Goal: Task Accomplishment & Management: Use online tool/utility

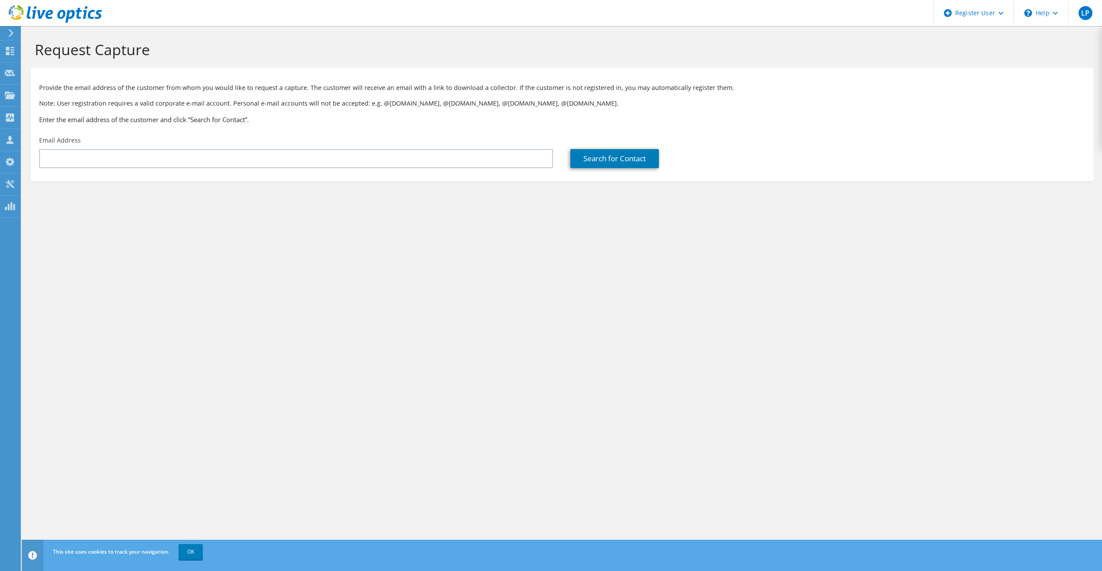
click at [12, 31] on icon at bounding box center [11, 33] width 7 height 8
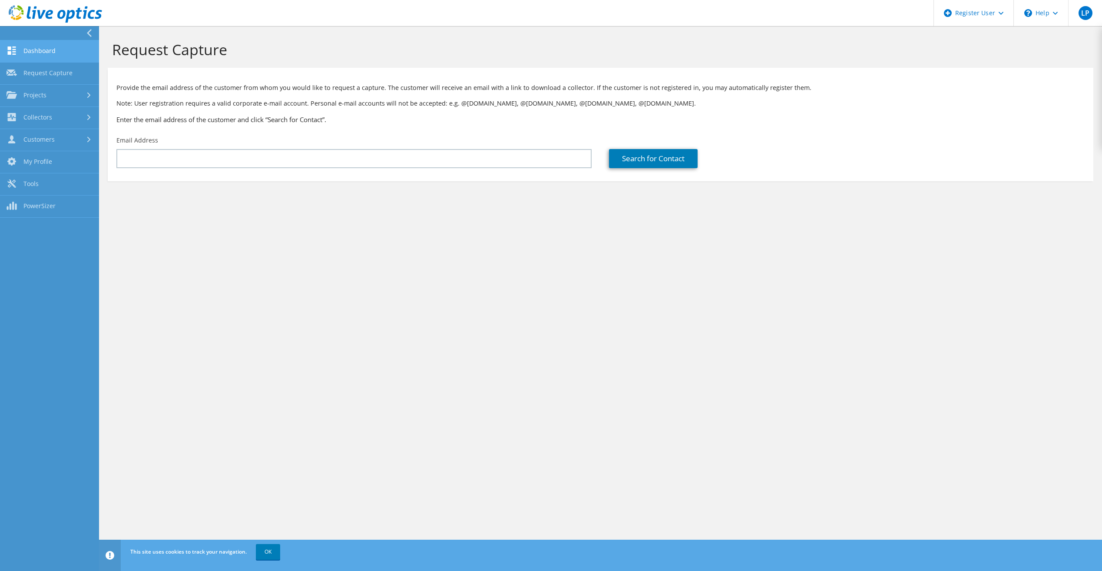
click at [54, 52] on link "Dashboard" at bounding box center [49, 51] width 99 height 22
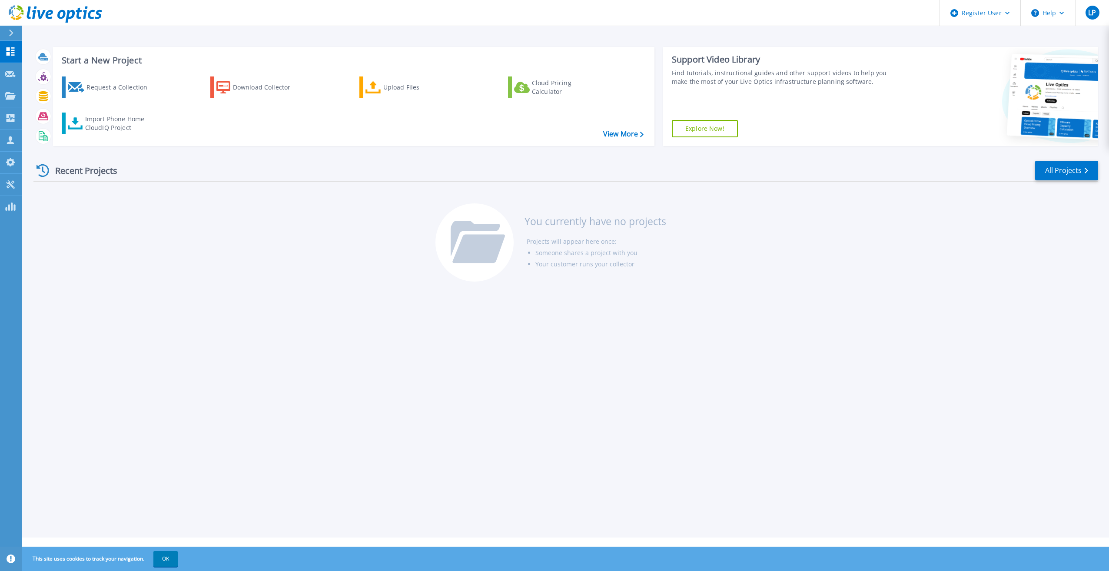
click at [8, 33] on div at bounding box center [15, 33] width 14 height 15
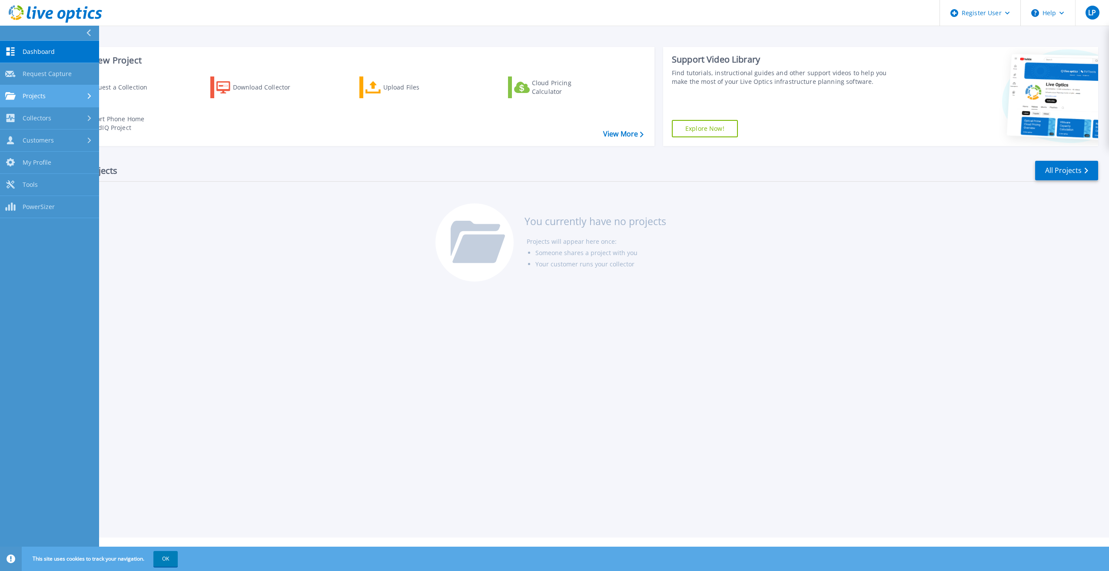
click at [40, 100] on link "Projects Projects" at bounding box center [49, 96] width 99 height 22
click at [70, 115] on link "Search Projects" at bounding box center [49, 118] width 99 height 22
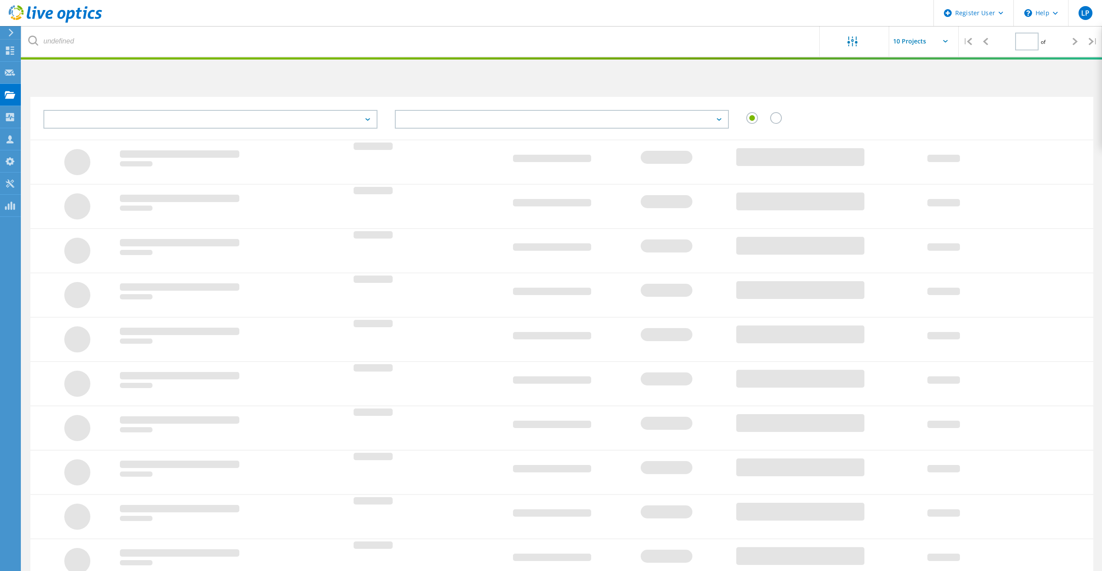
type input "1"
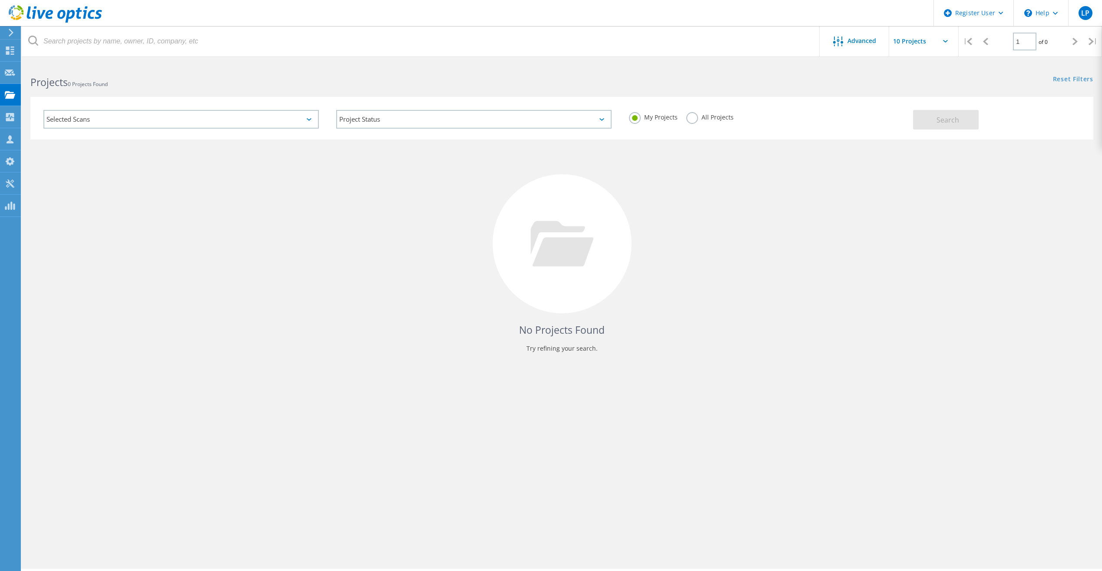
click at [704, 117] on label "All Projects" at bounding box center [710, 116] width 47 height 8
click at [0, 0] on input "All Projects" at bounding box center [0, 0] width 0 height 0
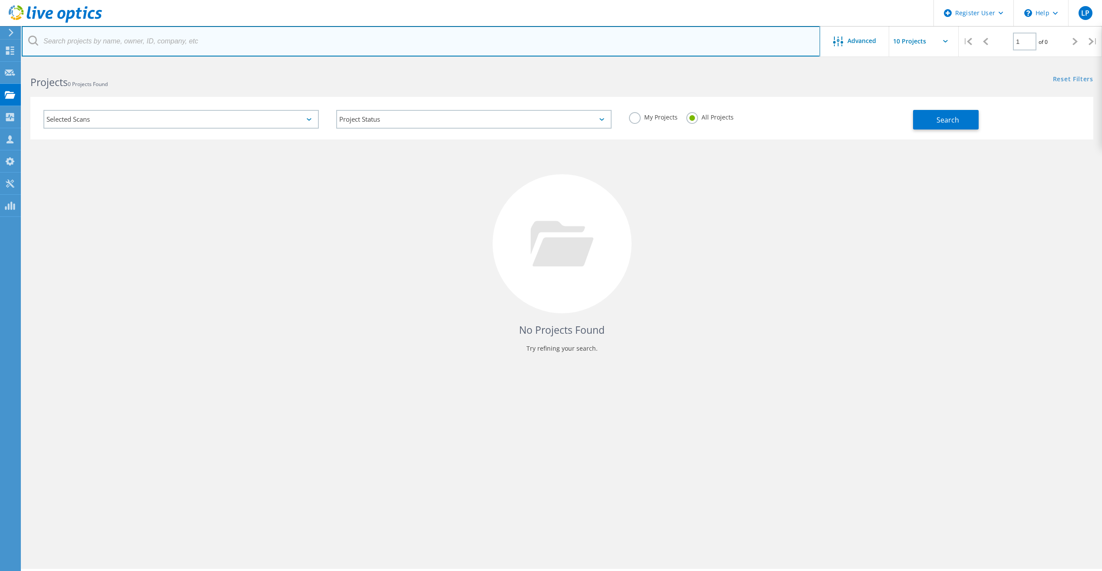
click at [209, 30] on input "text" at bounding box center [421, 41] width 799 height 30
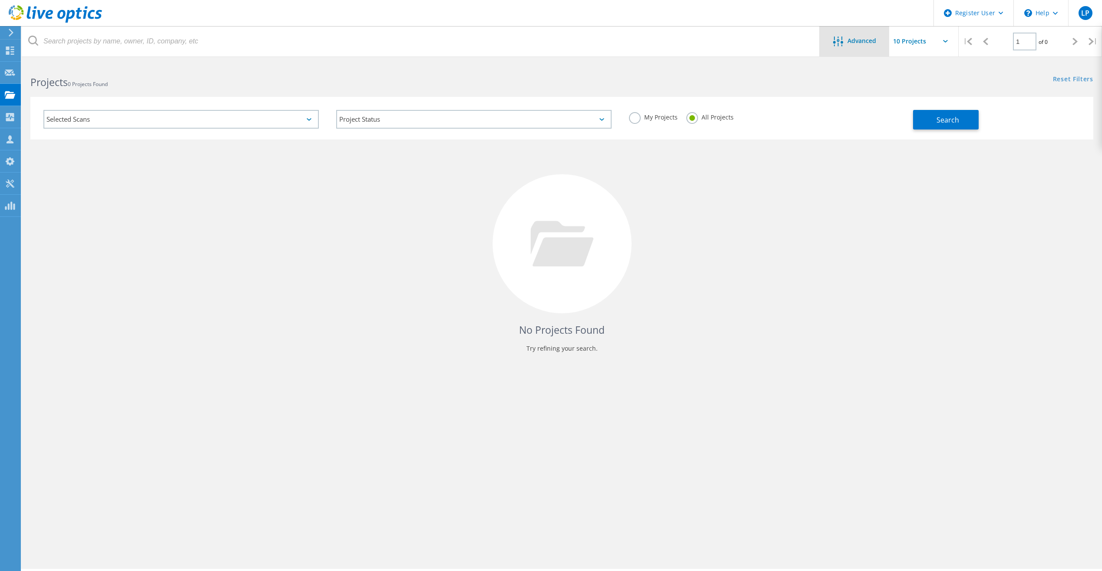
click at [853, 41] on span "Advanced" at bounding box center [862, 41] width 29 height 6
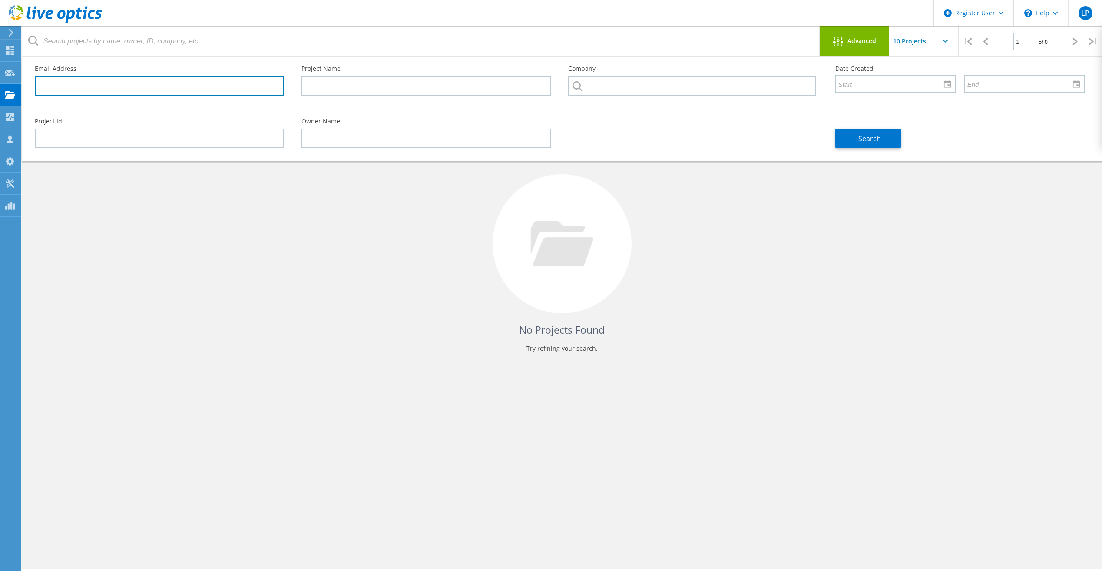
click at [119, 89] on input "text" at bounding box center [159, 86] width 249 height 20
paste input "seth.allums@clackamas.edu"
type input "seth.allums@clackamas.edu"
drag, startPoint x: 262, startPoint y: 259, endPoint x: 530, endPoint y: 147, distance: 290.4
click at [264, 259] on div "No Projects Found Try refining your search." at bounding box center [561, 251] width 1063 height 225
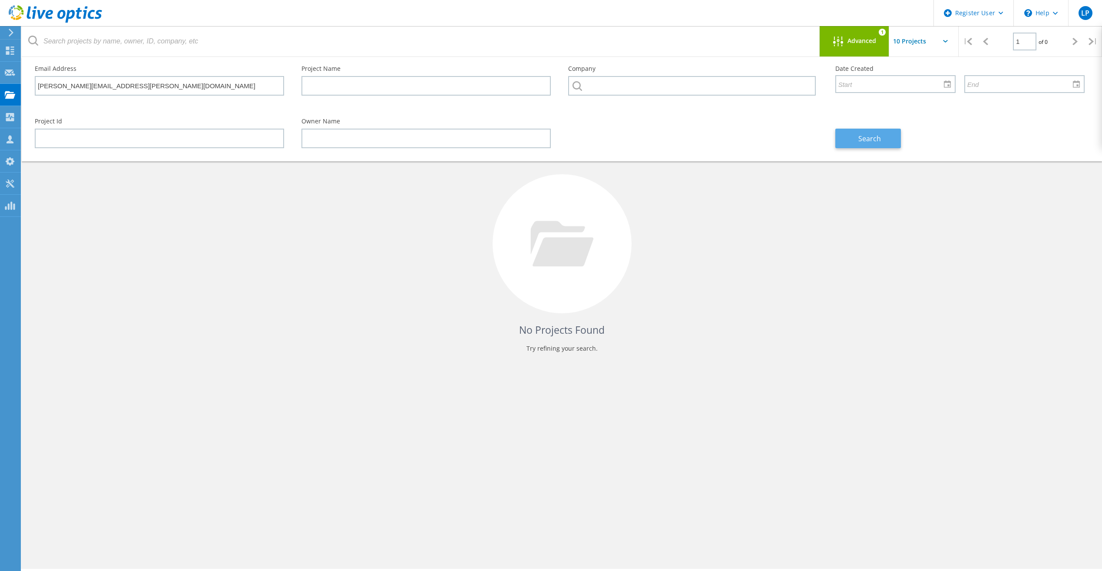
click at [862, 143] on span "Search" at bounding box center [870, 139] width 23 height 10
